Goal: Information Seeking & Learning: Find specific fact

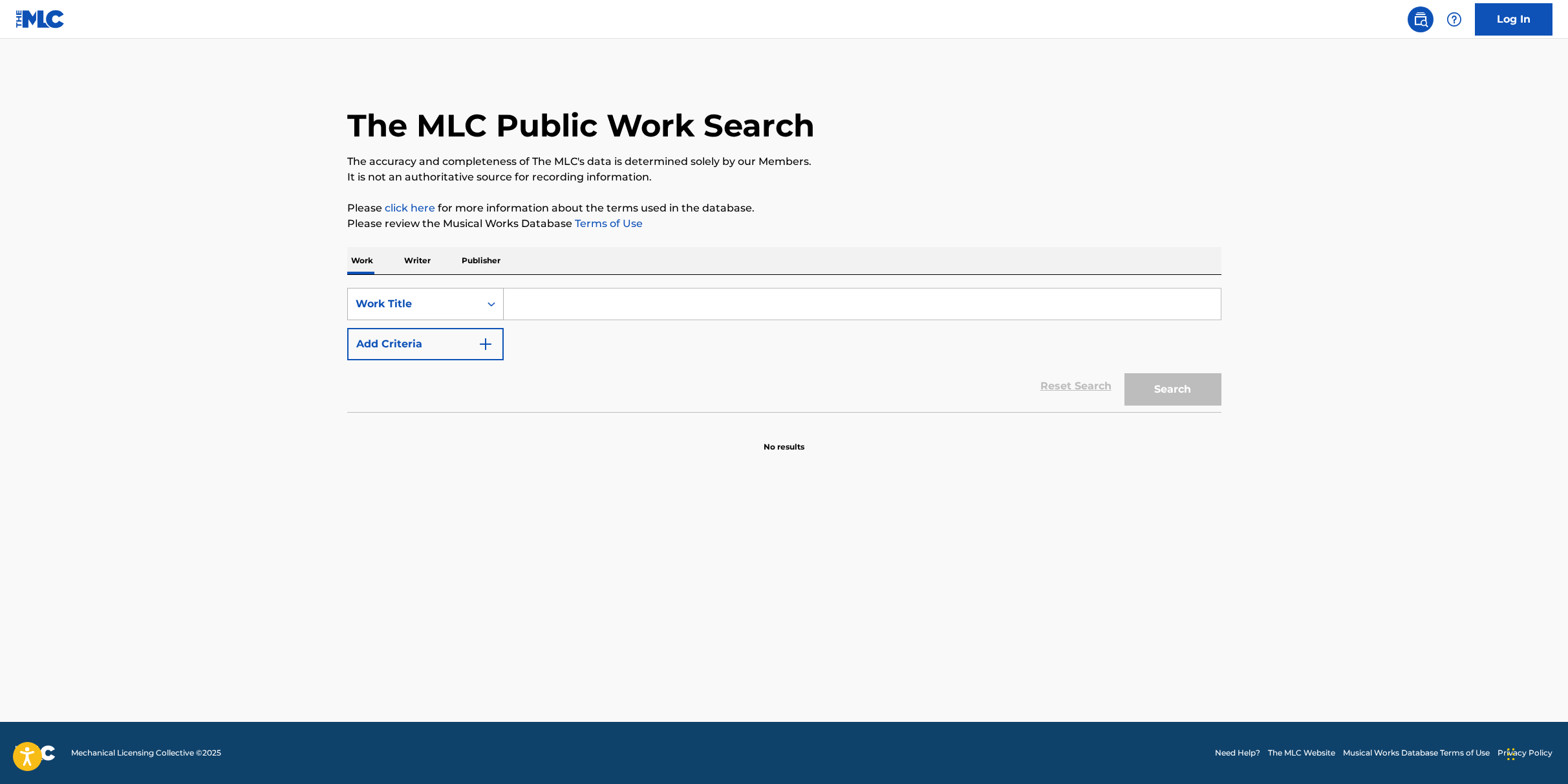
click at [432, 312] on div "Work Title" at bounding box center [413, 303] width 132 height 24
click at [395, 382] on div "ISWC" at bounding box center [425, 368] width 156 height 32
click at [585, 300] on input "Search Form" at bounding box center [862, 304] width 717 height 31
paste input "T0016100756"
type input "T0016100756"
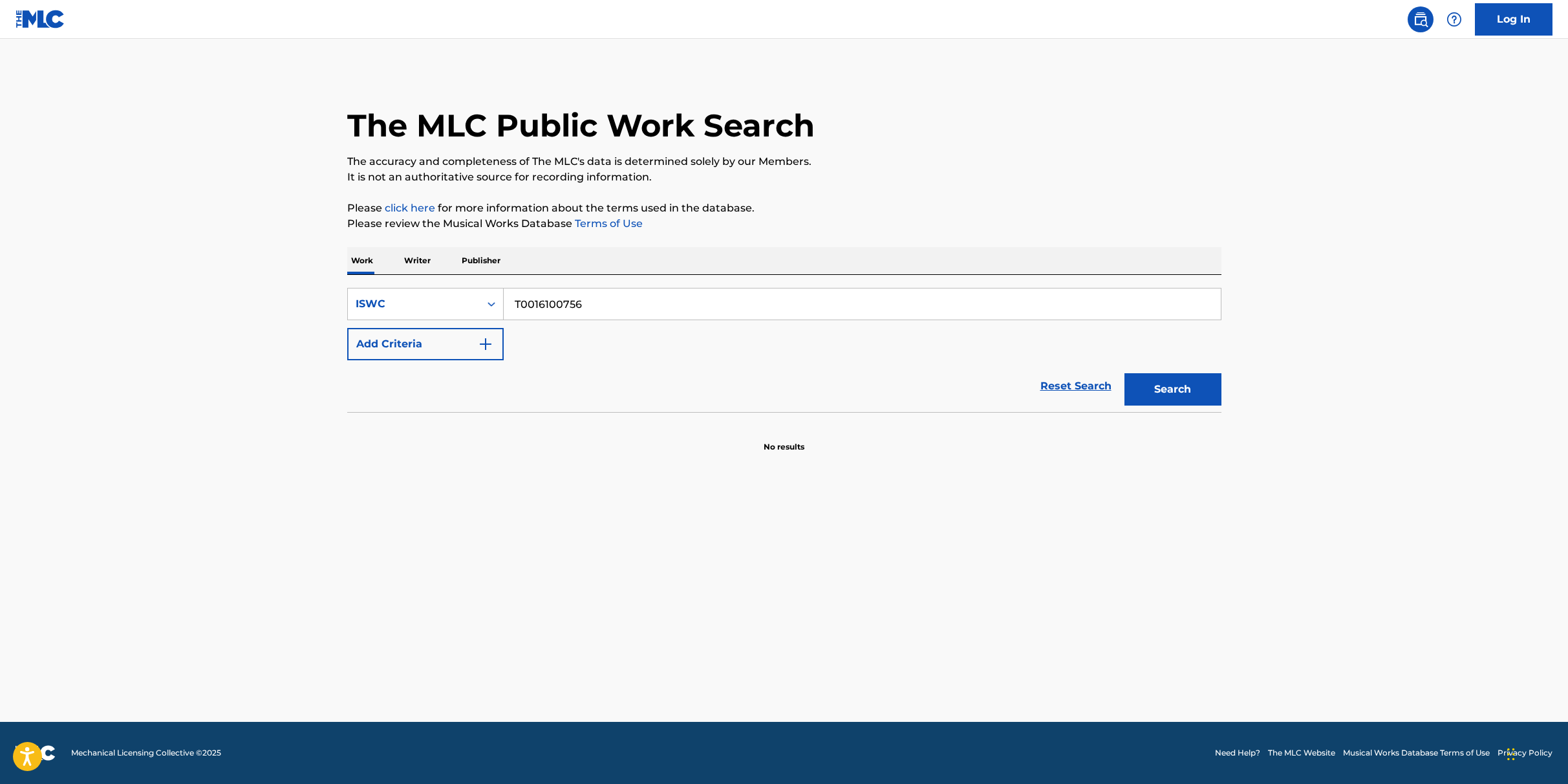
click at [1152, 382] on button "Search" at bounding box center [1173, 389] width 97 height 32
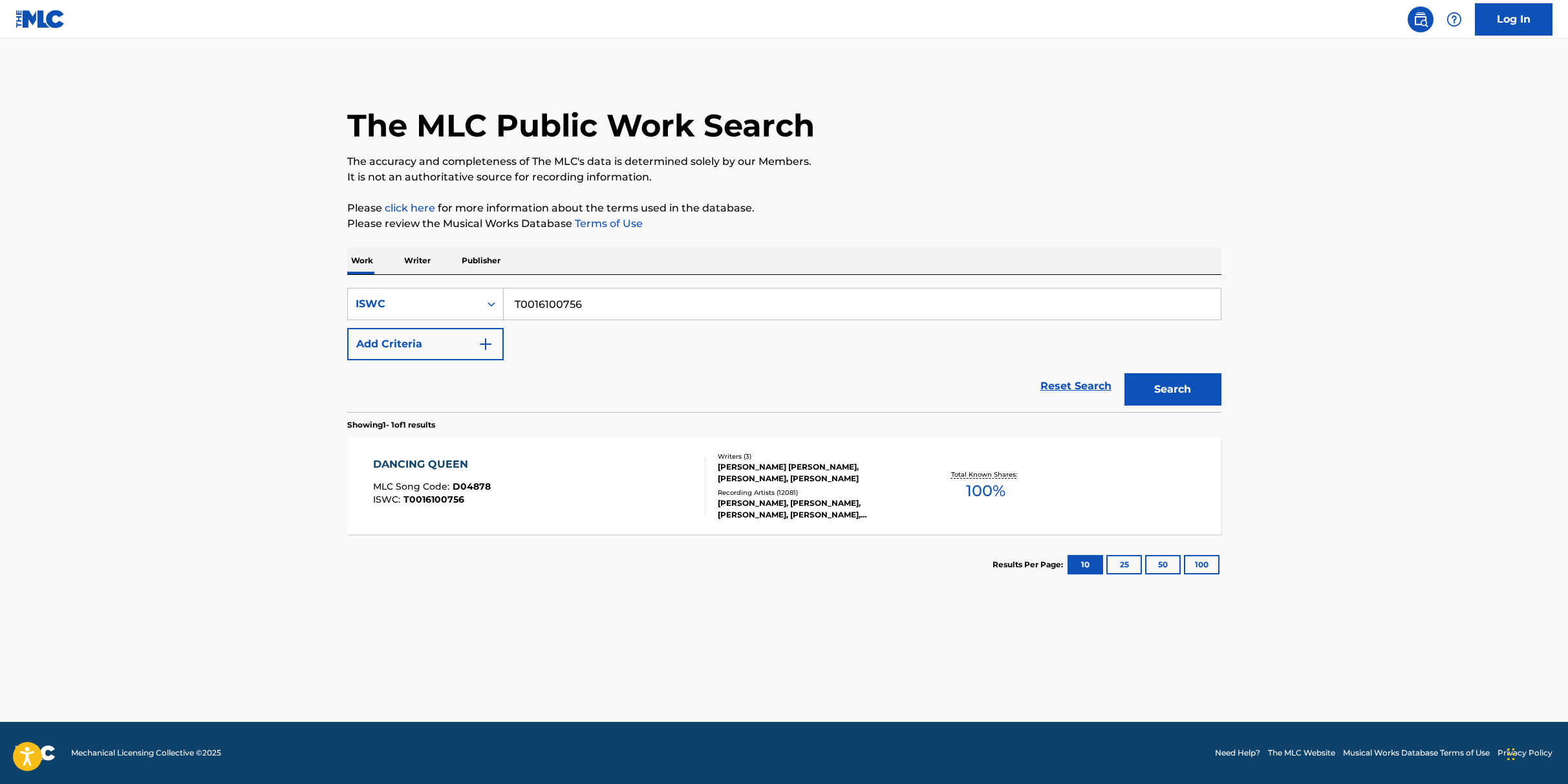
click at [444, 460] on div "DANCING QUEEN" at bounding box center [432, 464] width 117 height 16
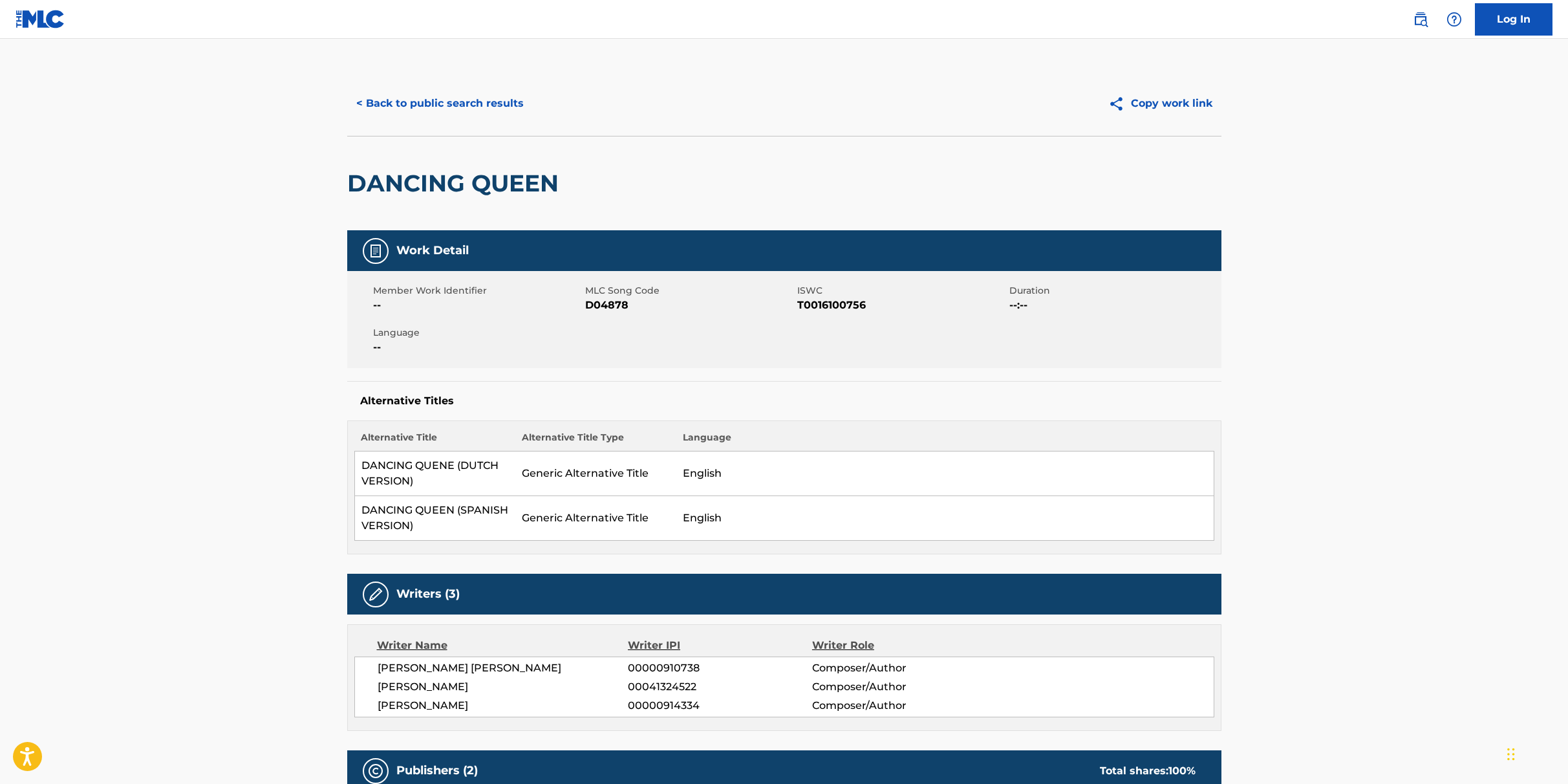
click at [447, 100] on button "< Back to public search results" at bounding box center [440, 103] width 186 height 32
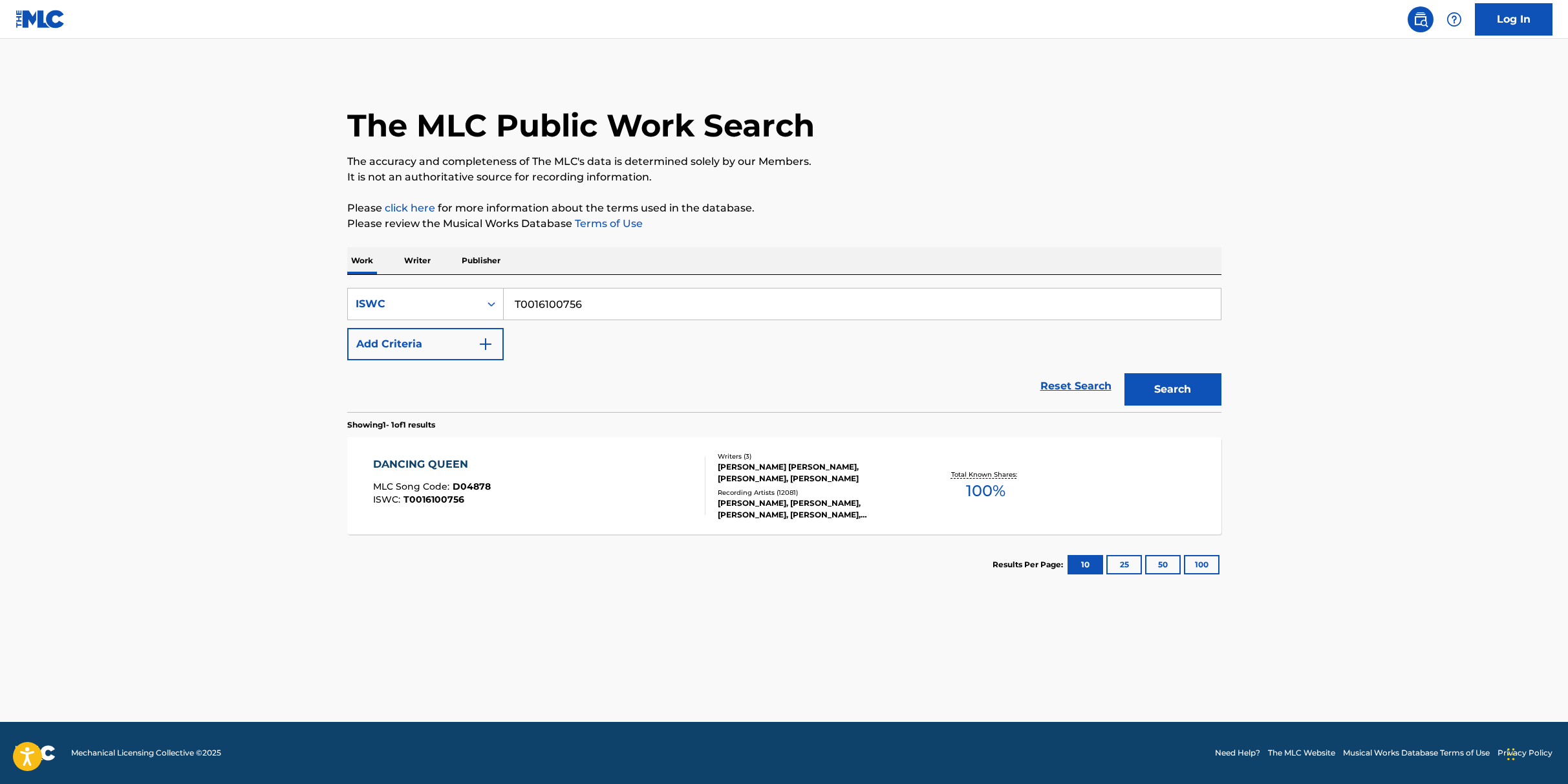
click at [607, 306] on input "T0016100756" at bounding box center [862, 304] width 717 height 31
click at [431, 307] on div "ISWC" at bounding box center [413, 304] width 116 height 16
